Goal: Subscribe to service/newsletter

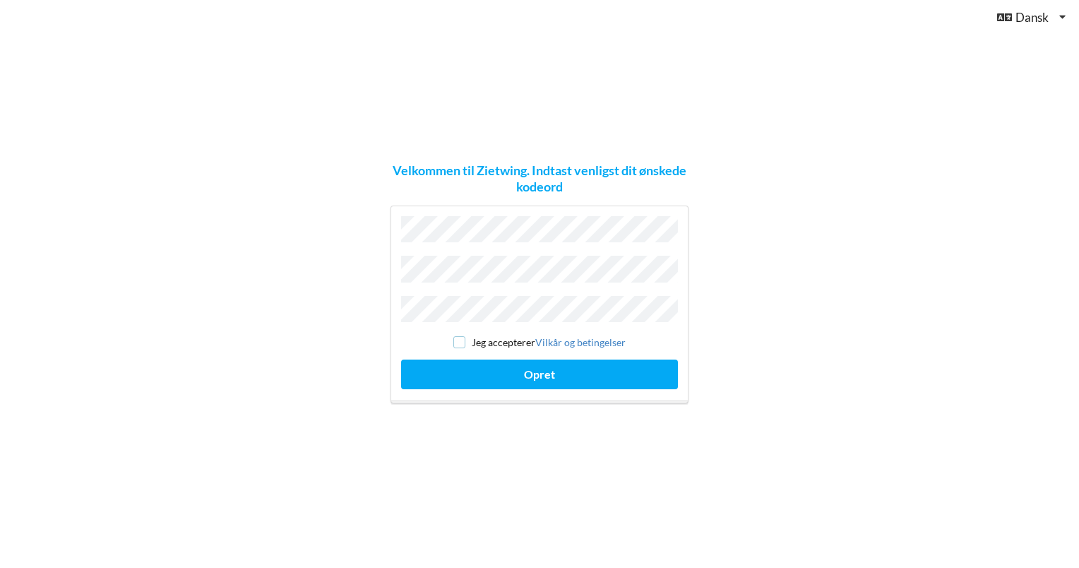
click at [460, 337] on input "checkbox" at bounding box center [459, 342] width 12 height 12
checkbox input "true"
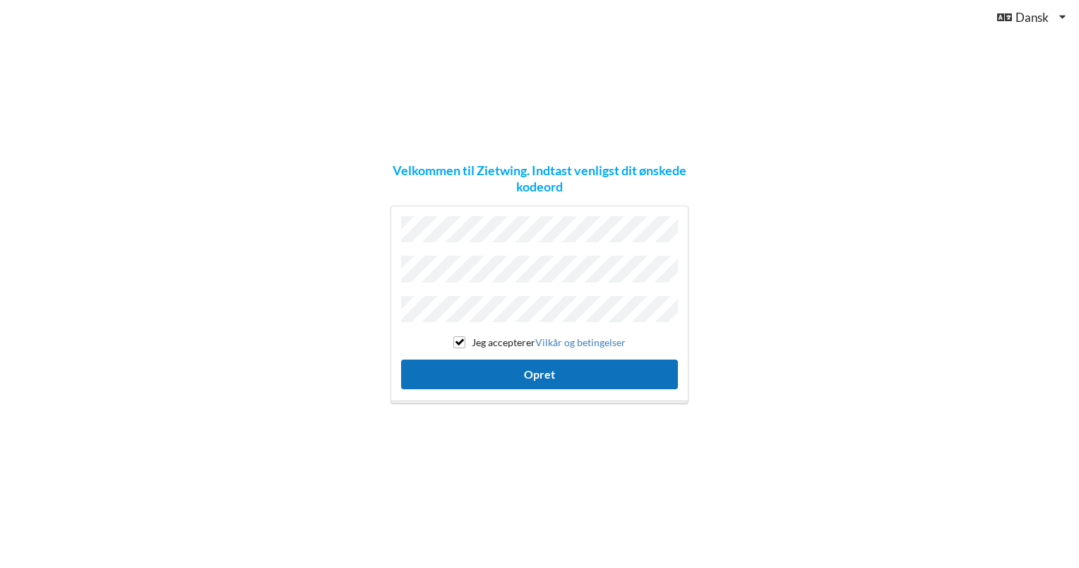
click at [484, 373] on button "Opret" at bounding box center [539, 373] width 277 height 29
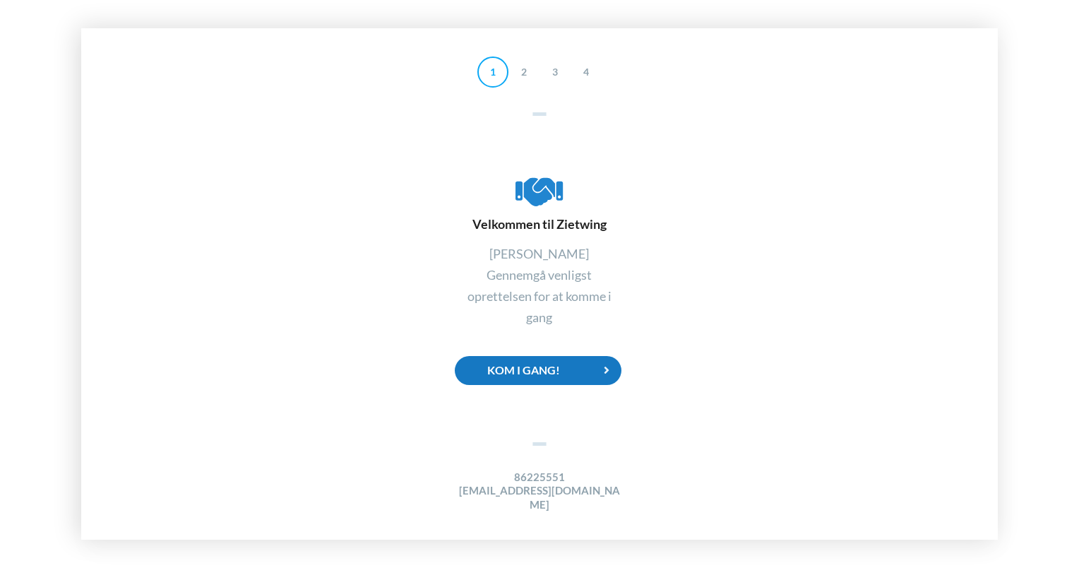
click at [584, 370] on div "Kom i gang!" at bounding box center [538, 370] width 167 height 29
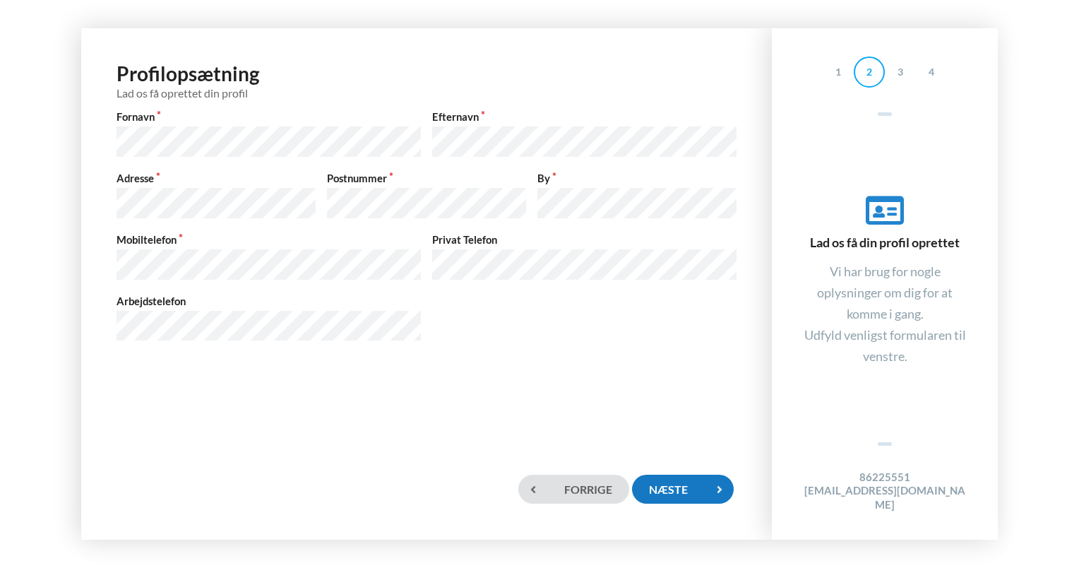
click at [678, 486] on div "Næste" at bounding box center [683, 488] width 102 height 29
click at [687, 496] on div "Næste" at bounding box center [683, 488] width 102 height 29
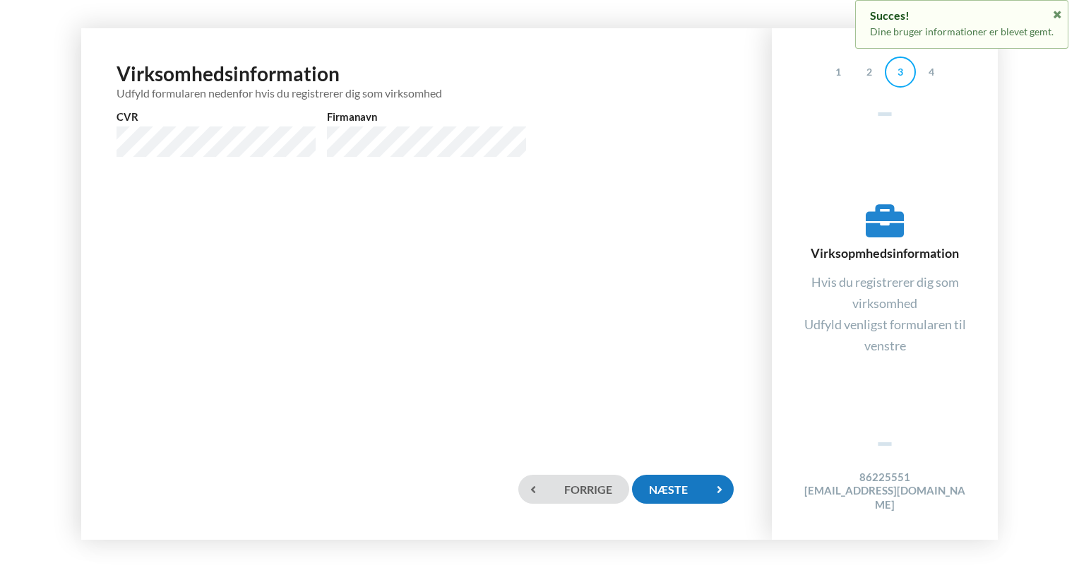
click at [676, 487] on div "Næste" at bounding box center [683, 488] width 102 height 29
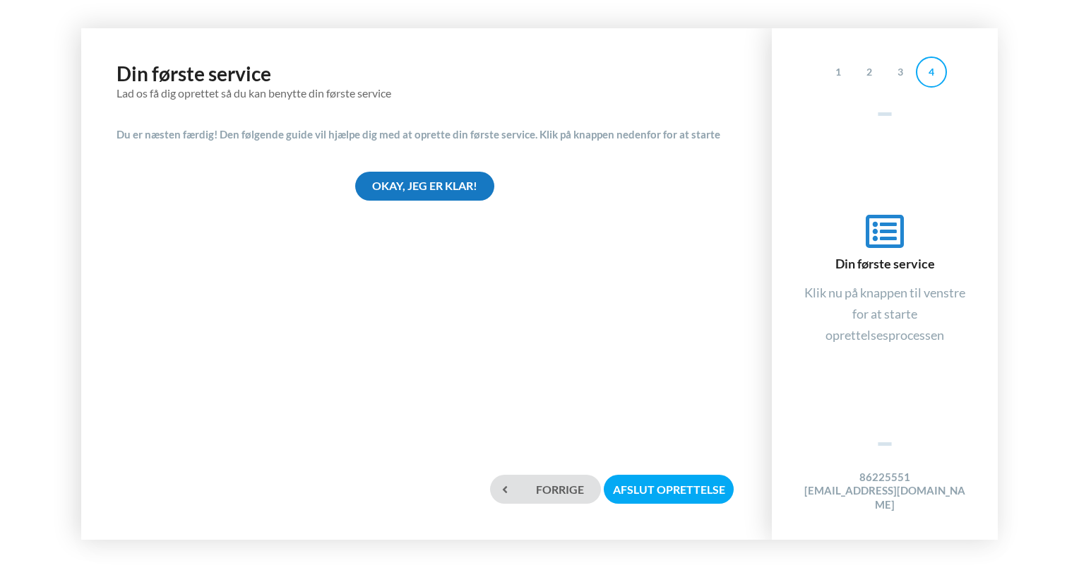
click at [446, 191] on div "Okay, jeg er klar!" at bounding box center [424, 186] width 139 height 29
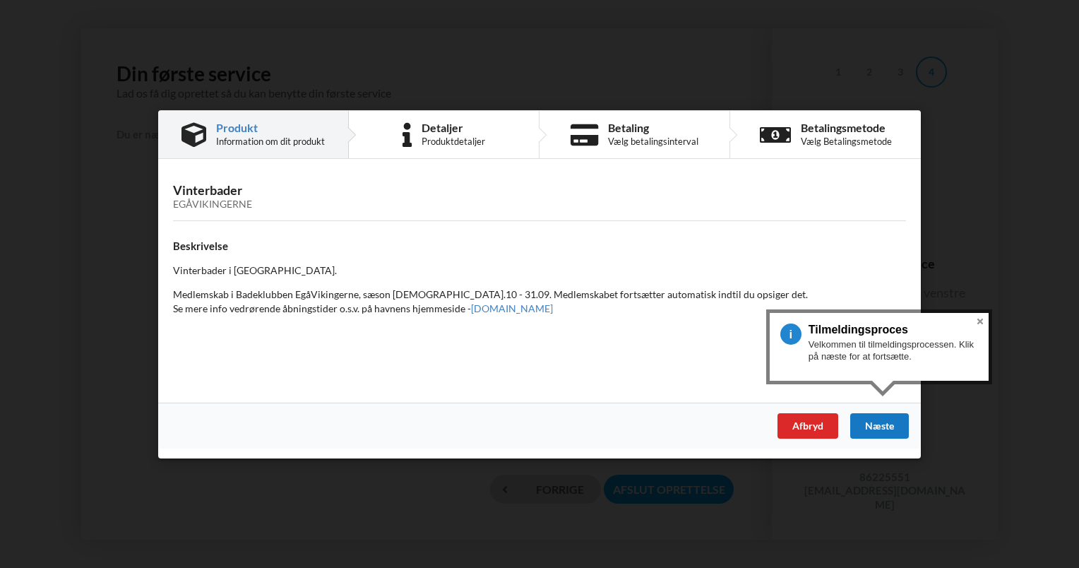
click at [880, 424] on div "Næste" at bounding box center [879, 424] width 59 height 25
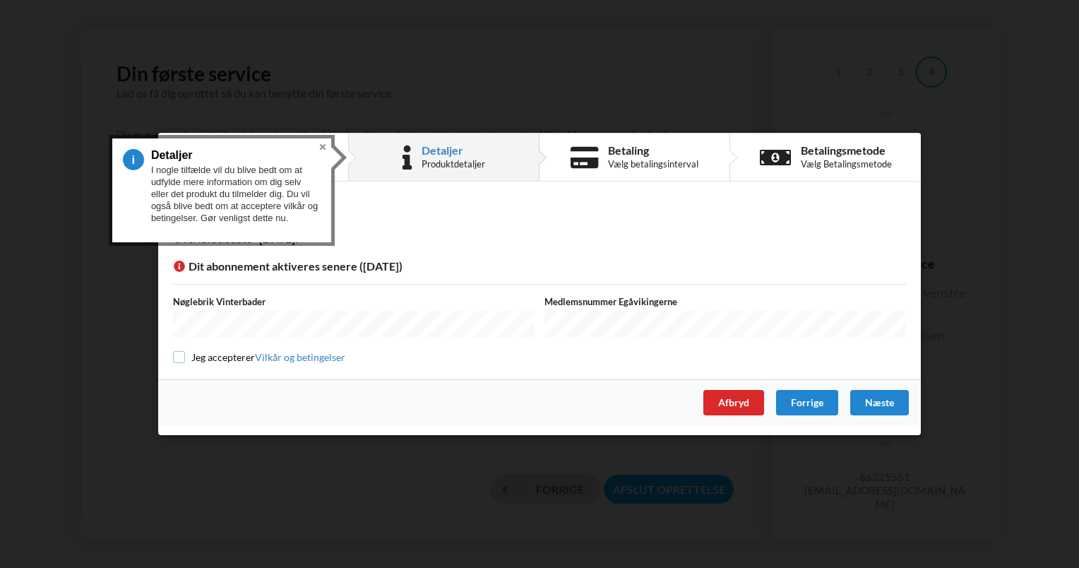
click at [177, 355] on input "checkbox" at bounding box center [179, 357] width 12 height 12
checkbox input "true"
click at [882, 395] on div "Næste" at bounding box center [879, 402] width 59 height 25
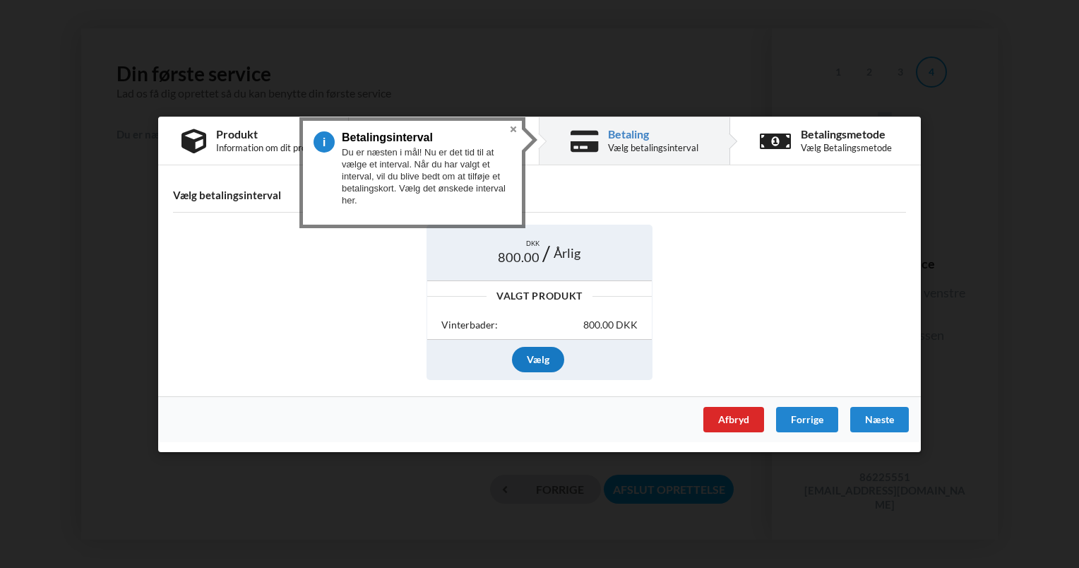
click at [540, 364] on div "Vælg" at bounding box center [538, 359] width 52 height 25
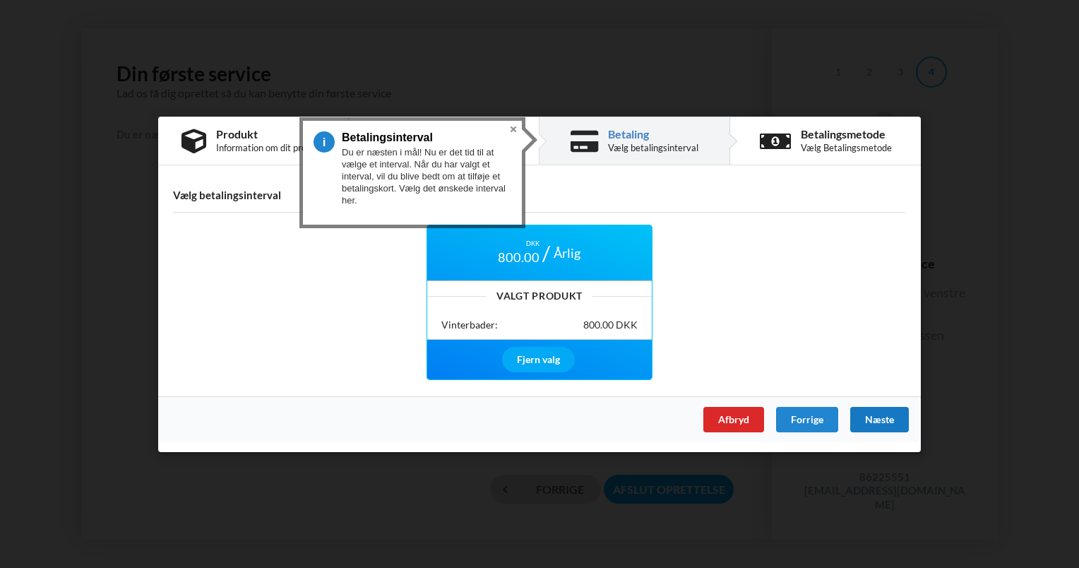
click at [889, 418] on div "Næste" at bounding box center [879, 418] width 59 height 25
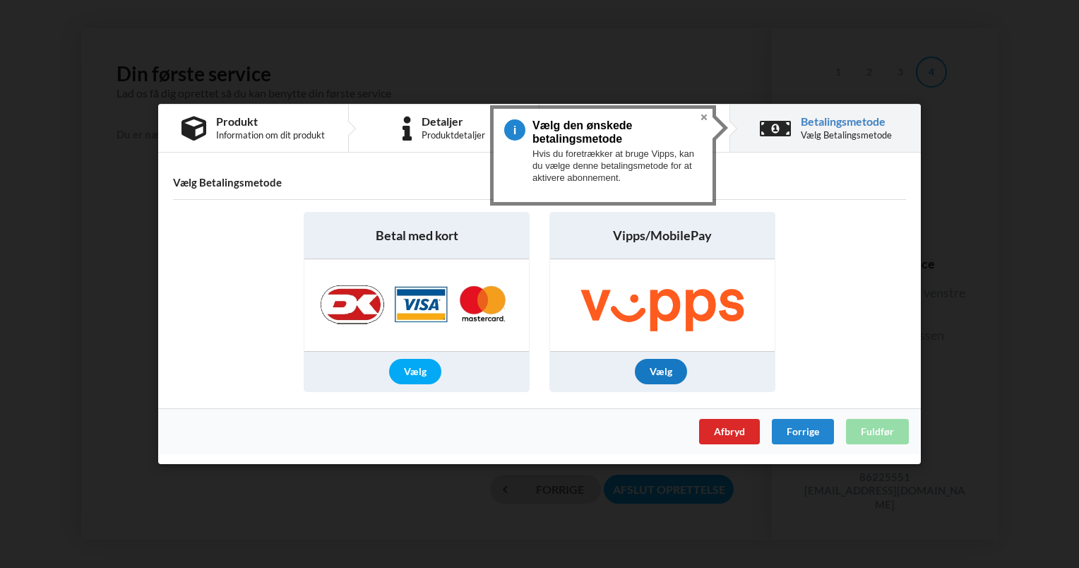
click at [666, 370] on div "Vælg" at bounding box center [661, 371] width 52 height 25
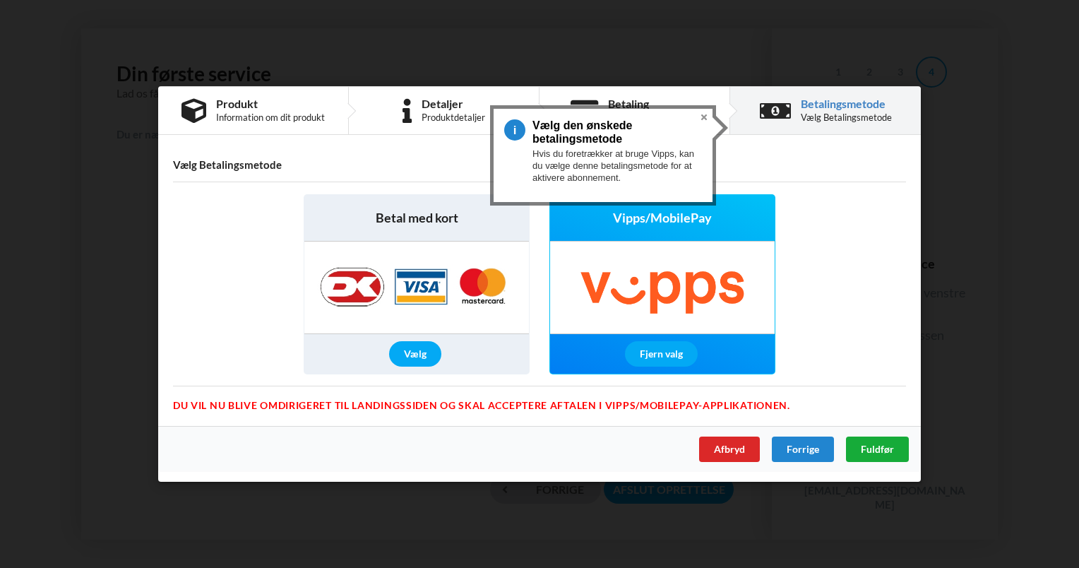
click at [887, 454] on span "Fuldfør" at bounding box center [876, 449] width 33 height 12
click at [706, 116] on button "Close" at bounding box center [703, 117] width 17 height 17
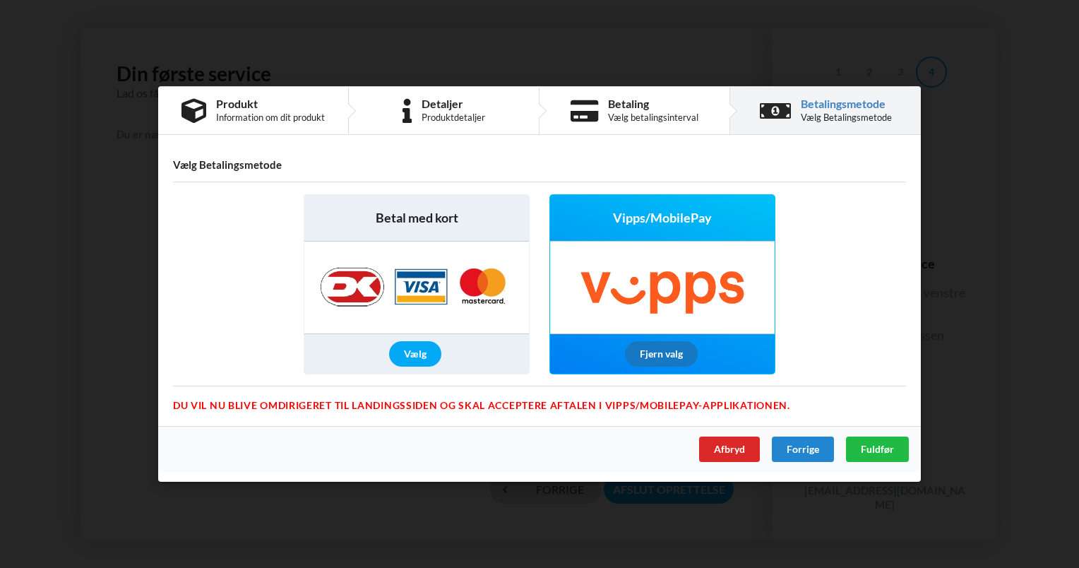
click at [641, 356] on div "Fjern valg" at bounding box center [661, 353] width 73 height 25
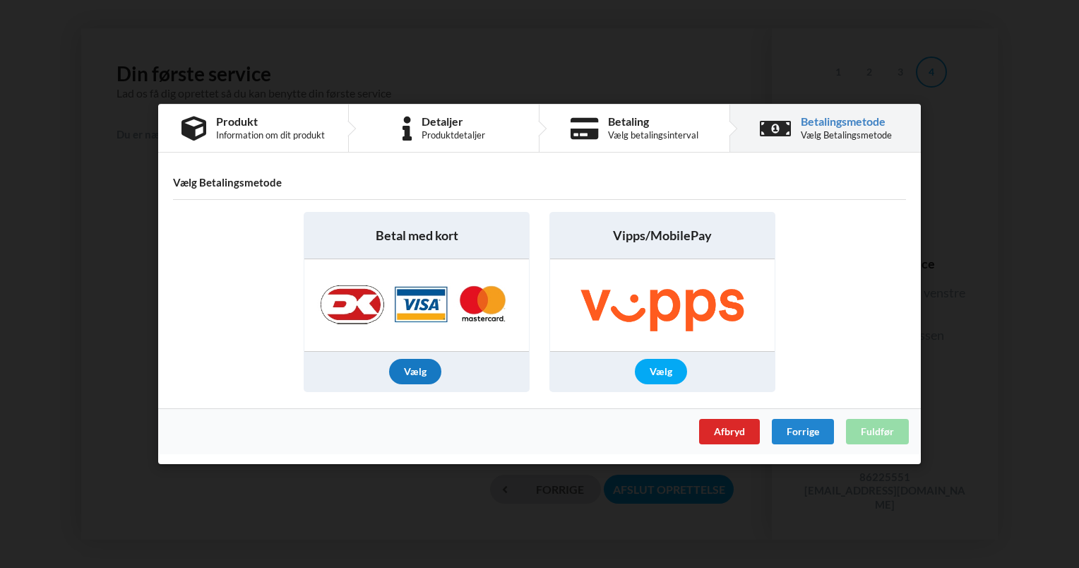
click at [424, 372] on div "Vælg" at bounding box center [415, 371] width 52 height 25
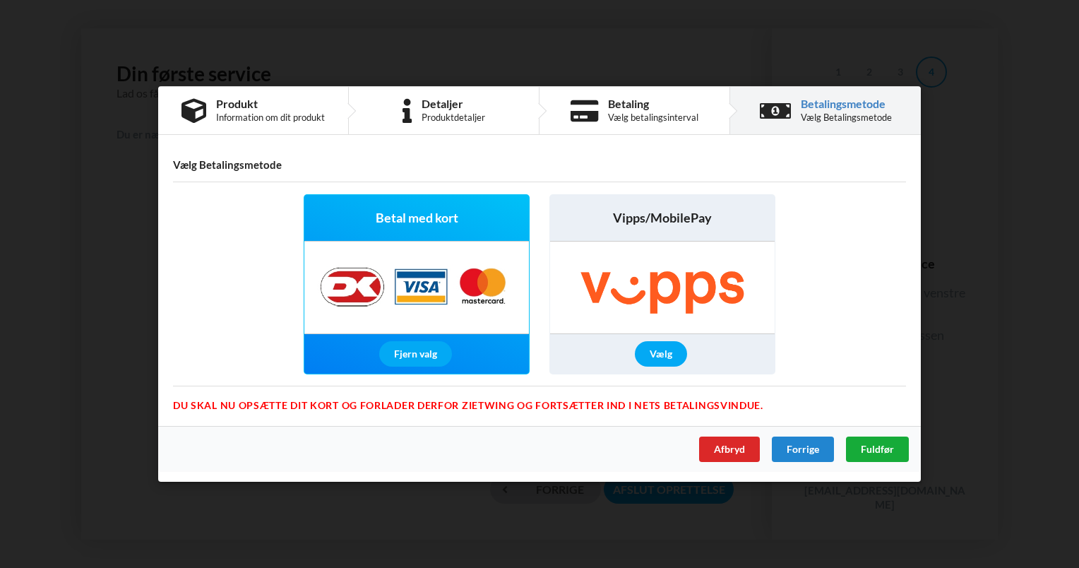
click at [858, 446] on div "Fuldfør" at bounding box center [877, 448] width 63 height 25
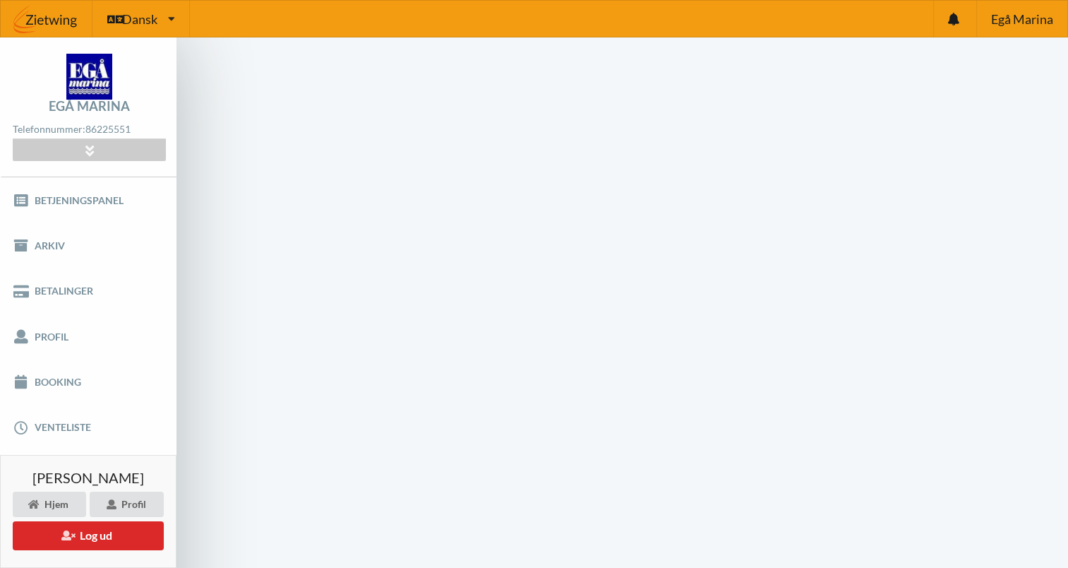
scroll to position [56, 0]
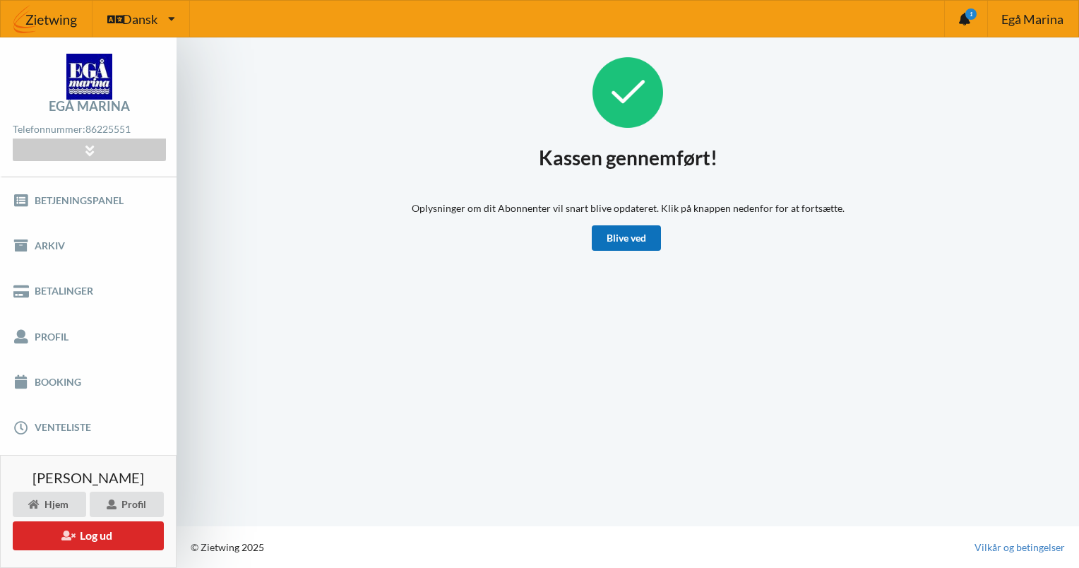
click at [623, 234] on link "Blive ved" at bounding box center [626, 237] width 69 height 25
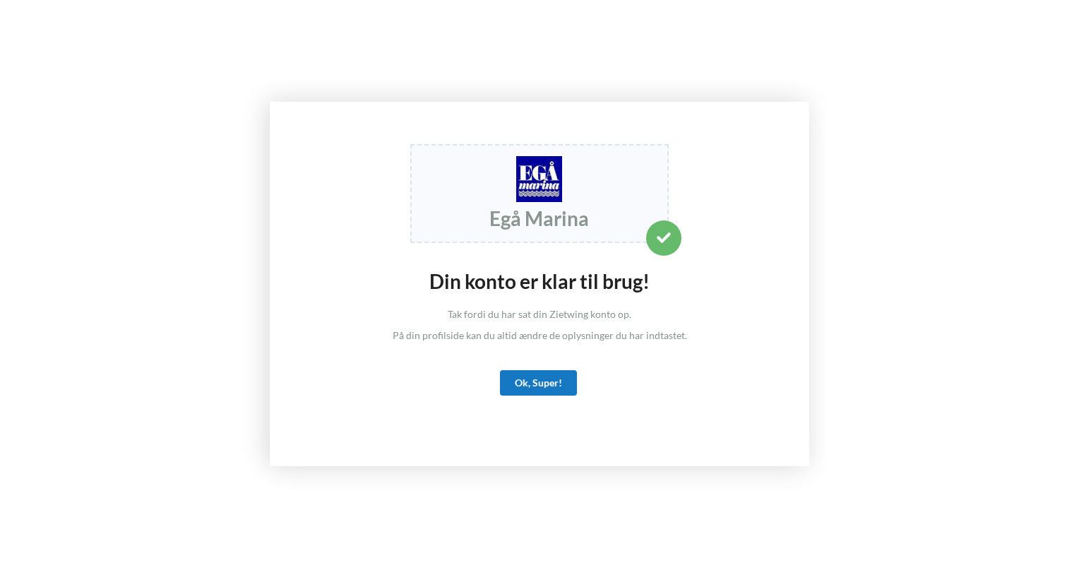
click at [538, 384] on div "Ok, Super!" at bounding box center [538, 382] width 77 height 25
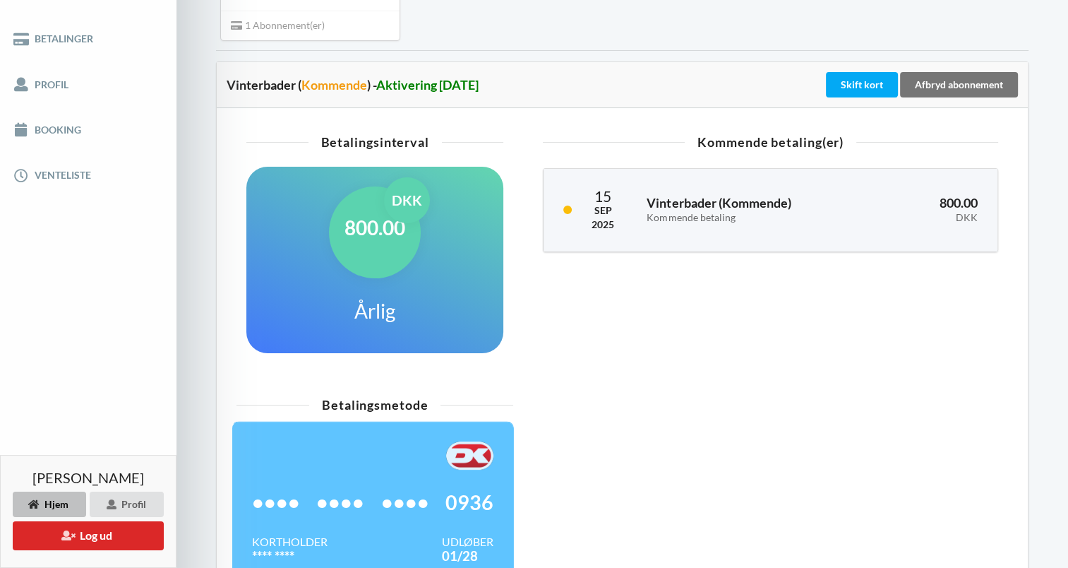
scroll to position [307, 0]
